Goal: Task Accomplishment & Management: Manage account settings

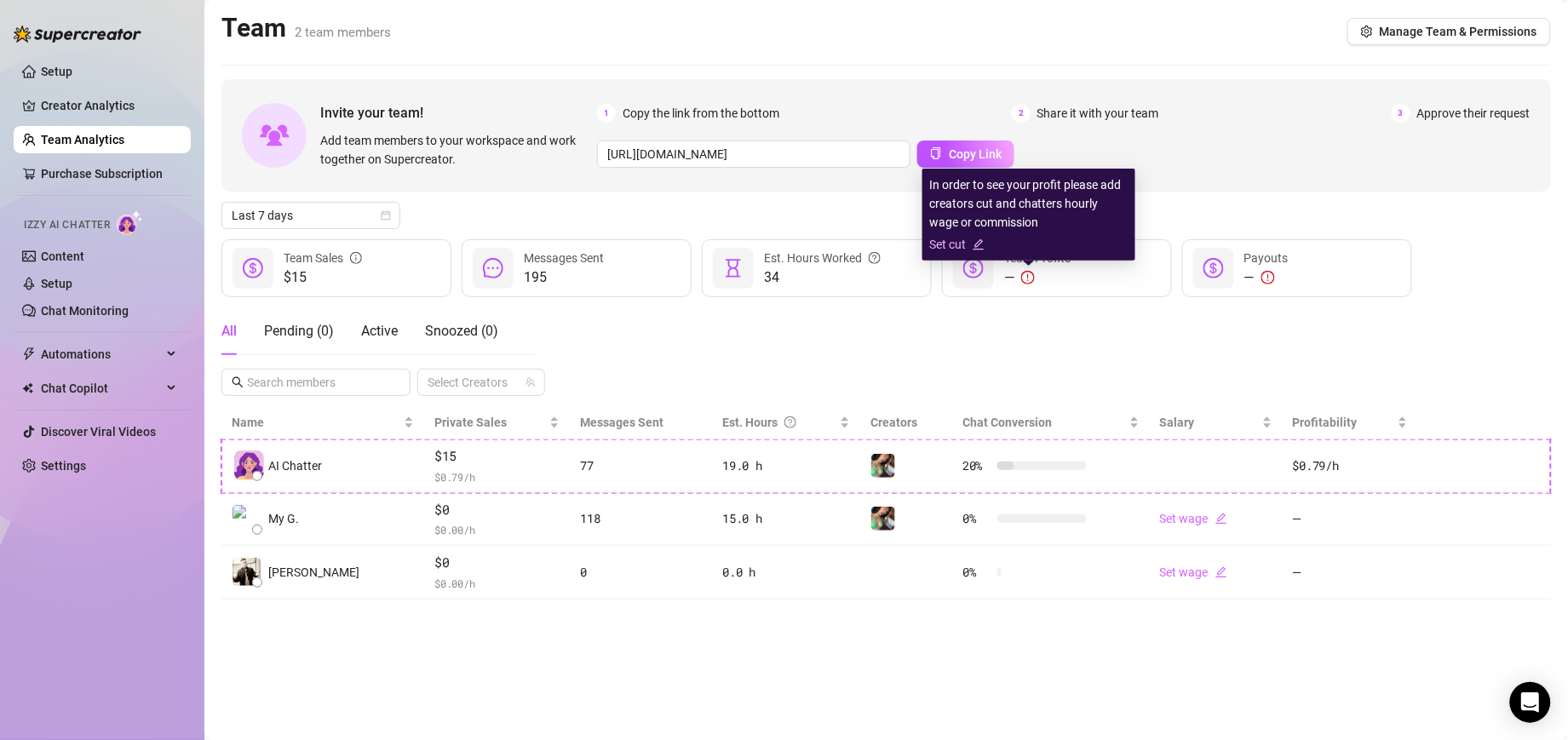
click at [962, 243] on link "Set cut" at bounding box center [1028, 244] width 199 height 18
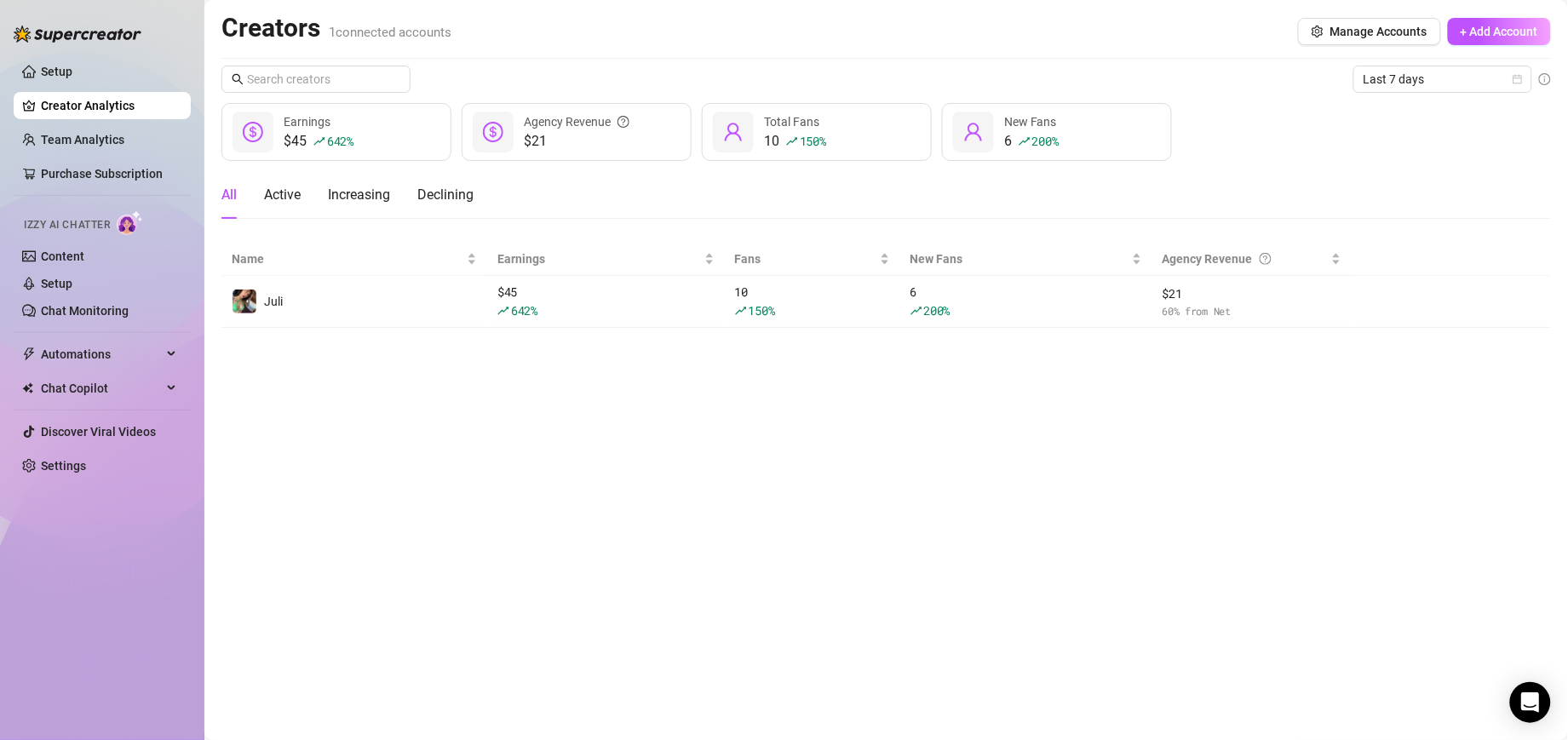
drag, startPoint x: 899, startPoint y: 500, endPoint x: 838, endPoint y: 463, distance: 71.3
click at [899, 500] on main "Creators 1 connected accounts Manage Accounts + Add Account Last 7 days $45 642…" at bounding box center [886, 370] width 1364 height 740
